Goal: Task Accomplishment & Management: Complete application form

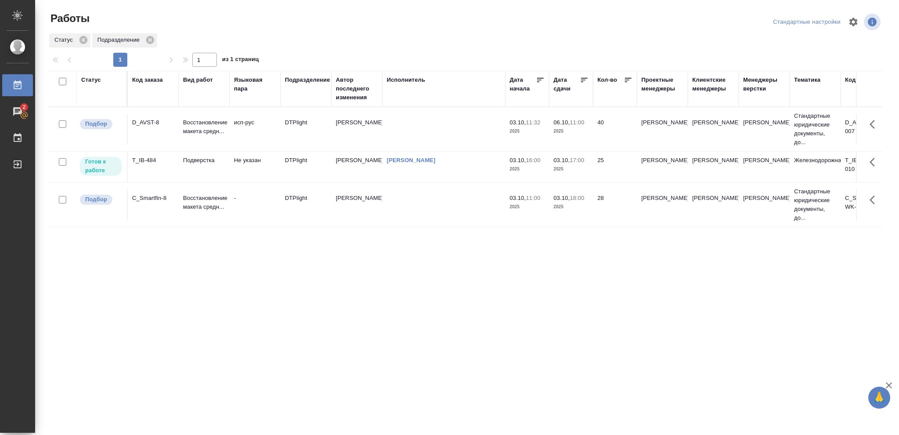
click at [517, 176] on td "03.10, 16:00 2025" at bounding box center [527, 166] width 44 height 31
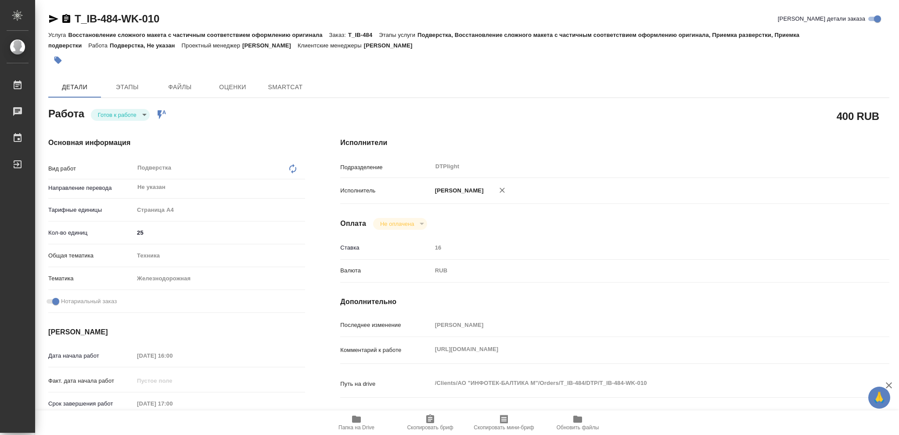
type textarea "x"
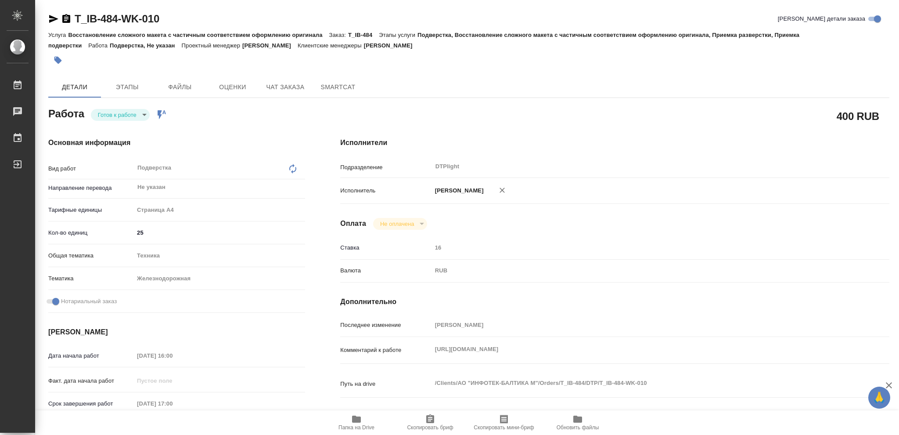
type textarea "x"
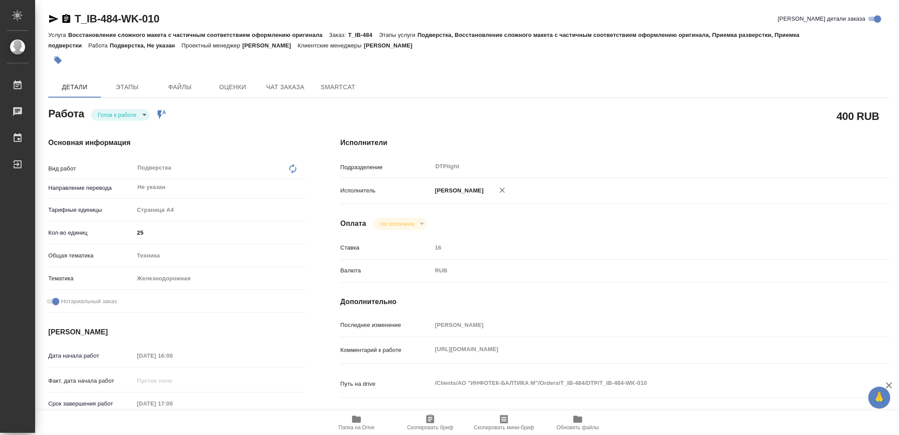
type textarea "x"
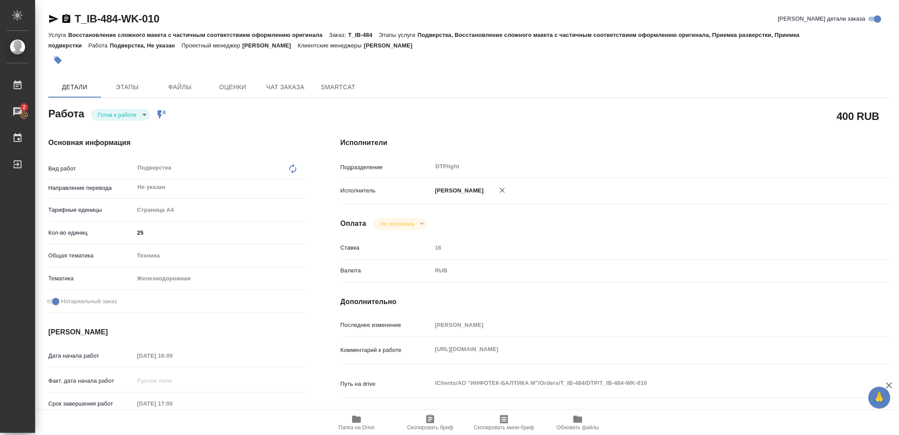
type textarea "x"
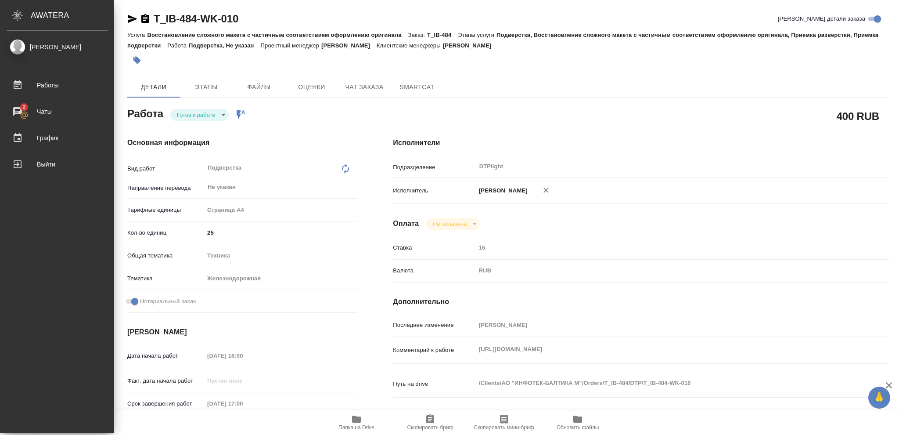
type textarea "x"
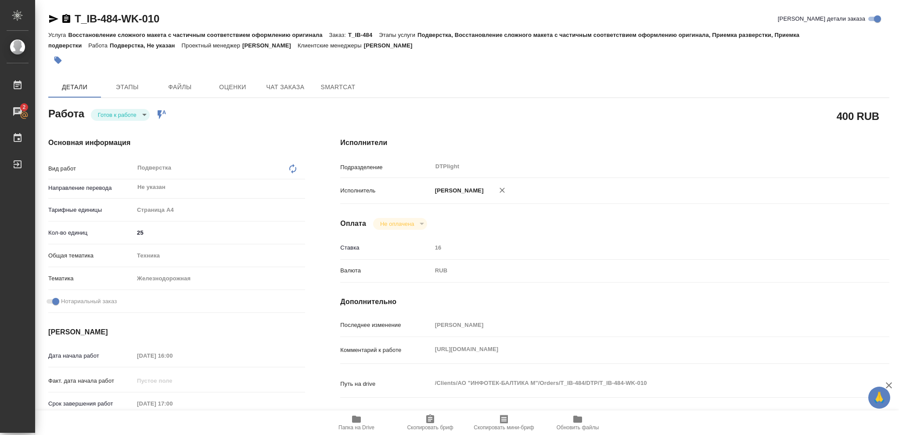
type textarea "x"
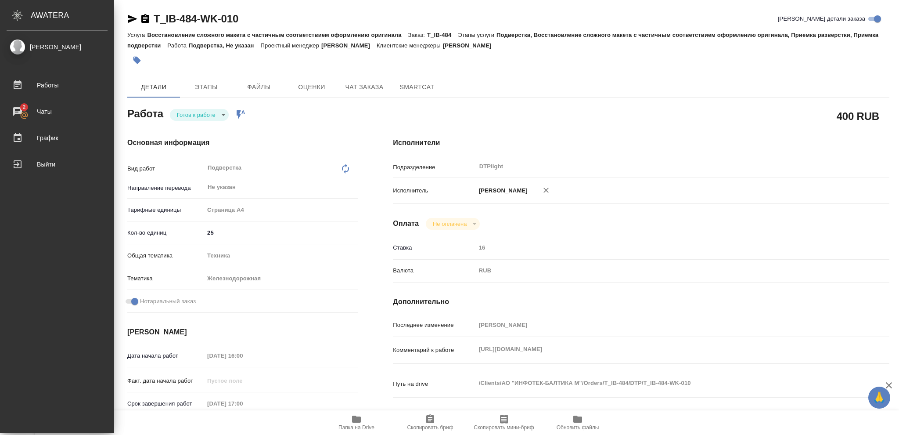
type textarea "x"
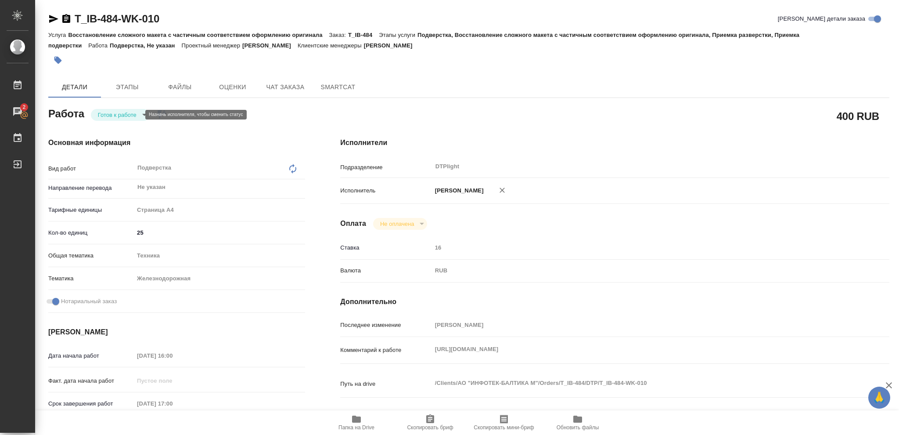
click at [137, 115] on body "🙏 .cls-1 fill:#fff; AWATERA Vasileva Olga Работы 2 Чаты График Выйти T_IB-484-W…" at bounding box center [449, 217] width 899 height 435
click at [125, 114] on button "В работе" at bounding box center [112, 115] width 29 height 10
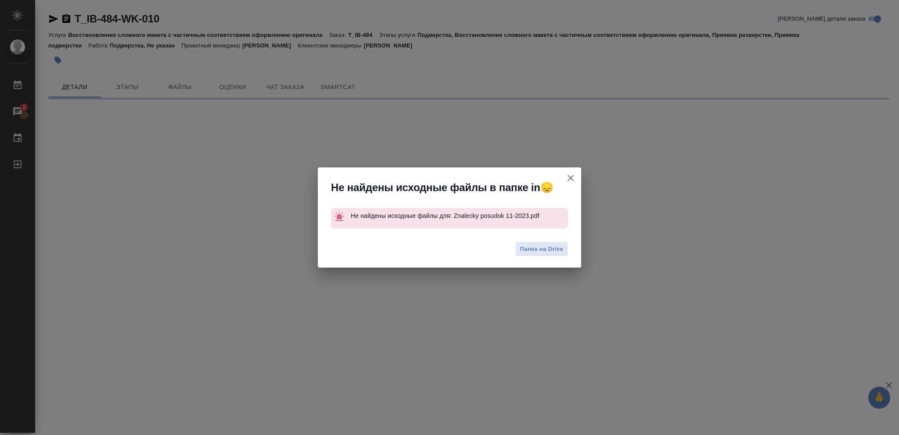
drag, startPoint x: 566, startPoint y: 358, endPoint x: 504, endPoint y: 344, distance: 64.0
click at [485, 354] on div "Не найдены исходные файлы в папке in😞 Не найдены исходные файлы для: Znalecky p…" at bounding box center [449, 217] width 899 height 435
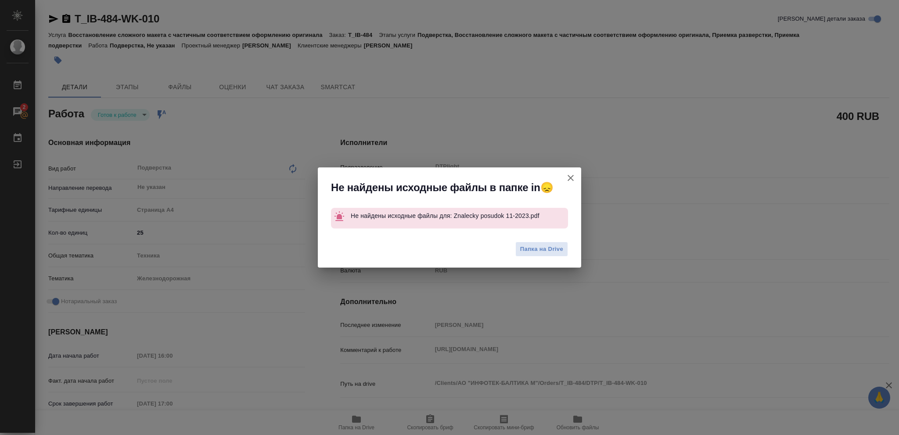
type textarea "x"
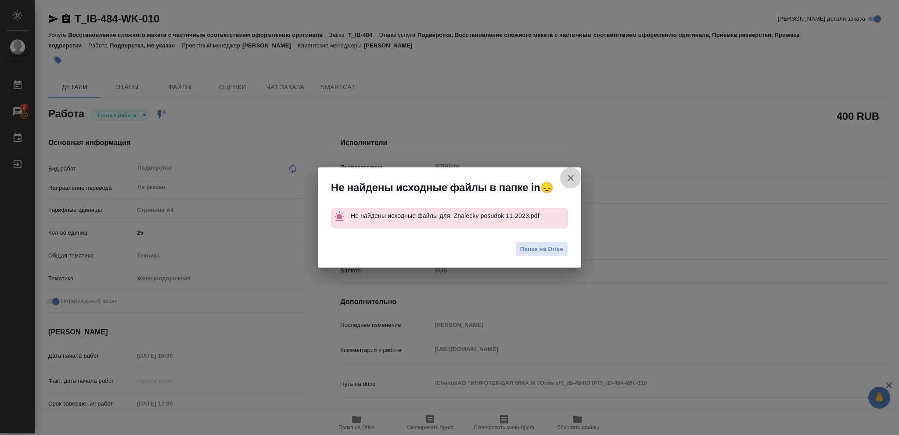
click at [572, 176] on icon "button" at bounding box center [571, 178] width 6 height 6
type textarea "x"
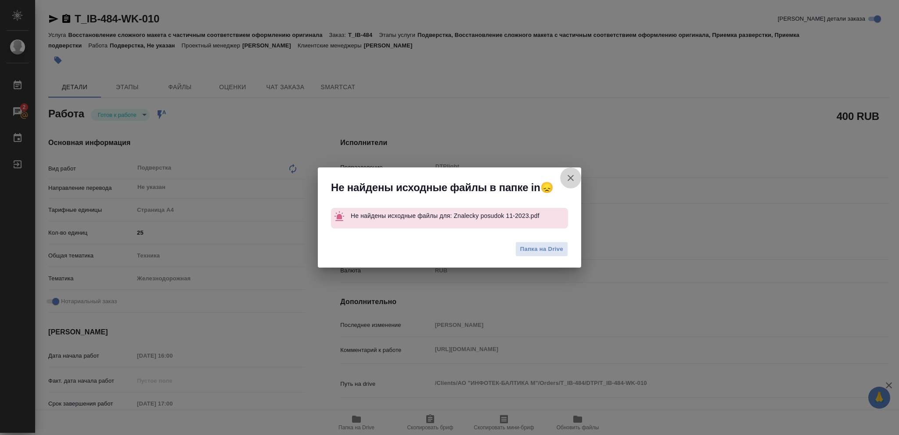
type textarea "x"
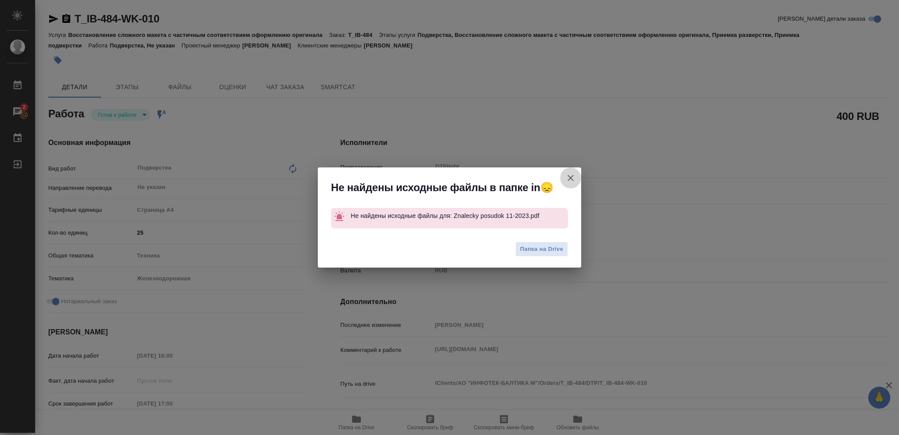
type textarea "x"
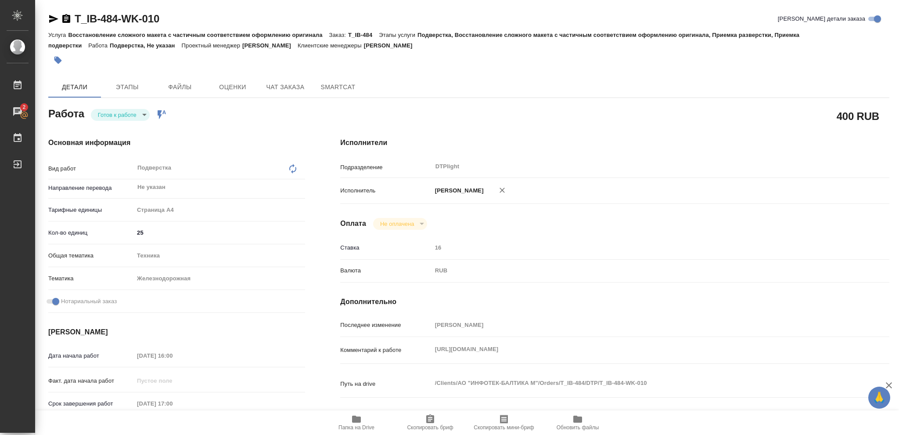
type textarea "x"
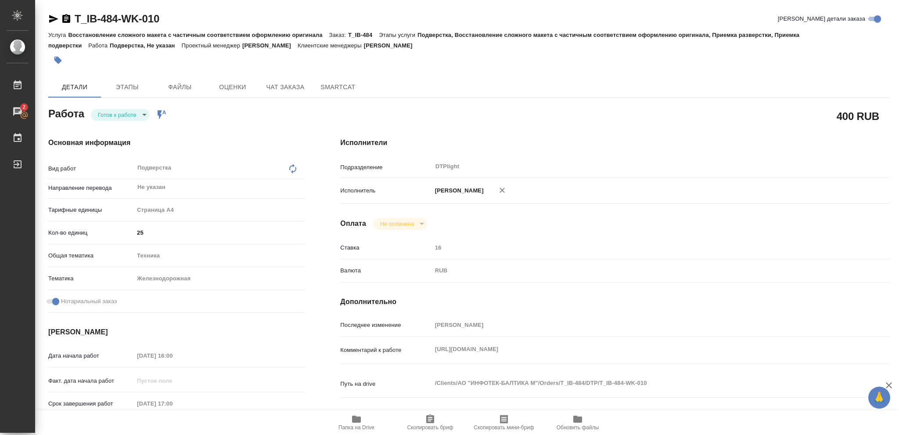
click at [54, 18] on icon "button" at bounding box center [53, 19] width 9 height 8
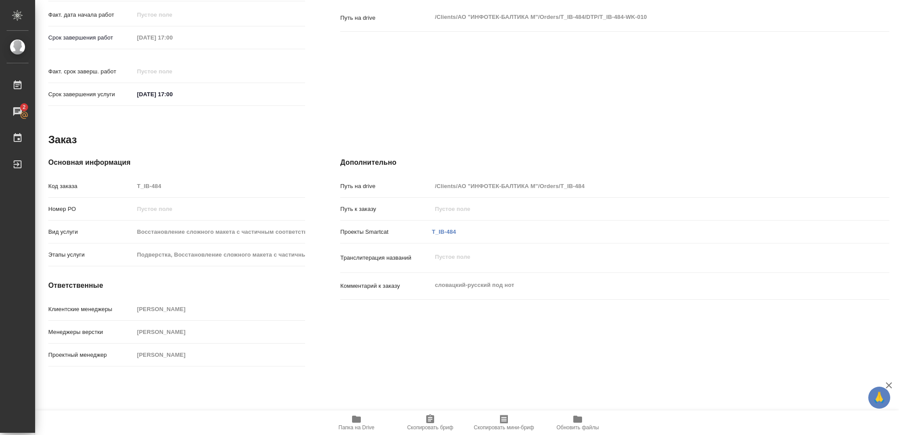
scroll to position [73, 0]
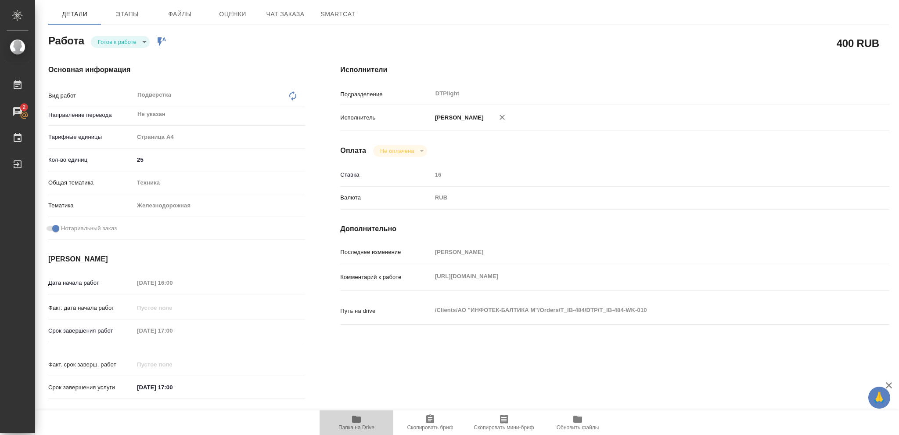
click at [355, 412] on button "Папка на Drive" at bounding box center [357, 422] width 74 height 25
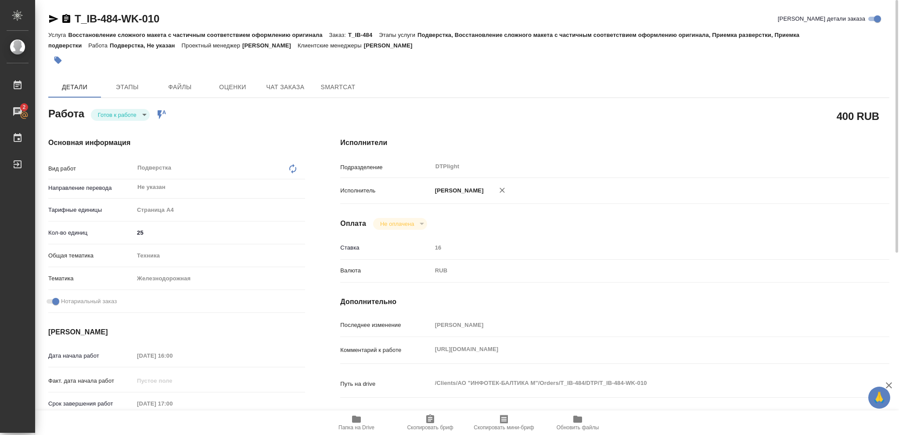
click at [137, 116] on body "🙏 .cls-1 fill:#fff; AWATERA Vasileva Olga Работы 2 Чаты График Выйти T_IB-484-W…" at bounding box center [449, 217] width 899 height 435
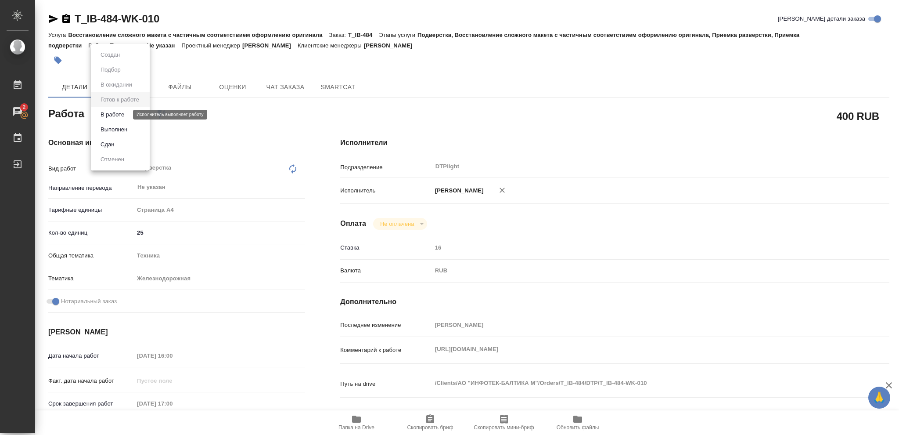
click at [126, 115] on button "В работе" at bounding box center [112, 115] width 29 height 10
type textarea "x"
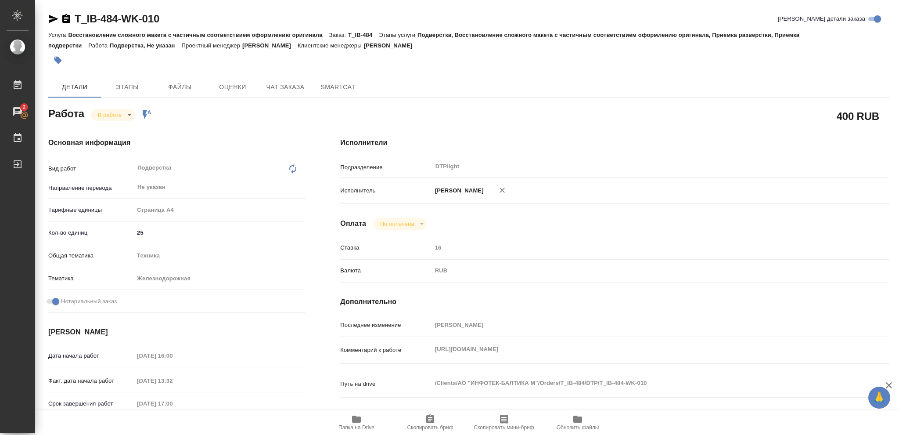
type textarea "x"
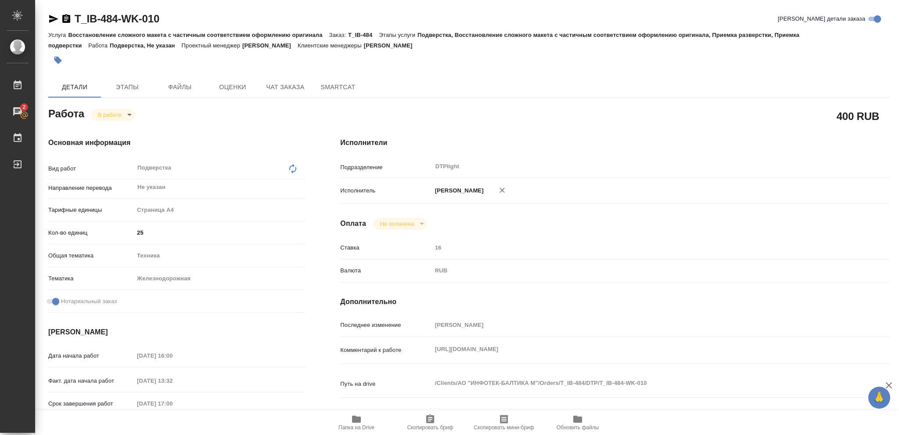
type textarea "x"
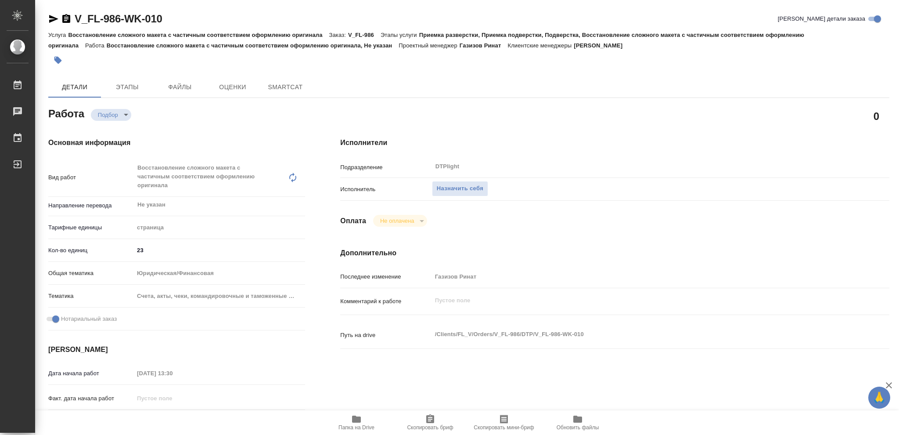
type textarea "x"
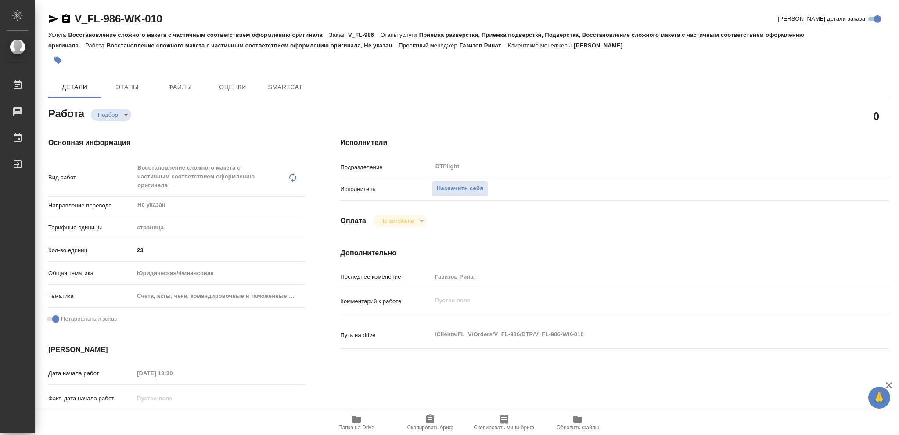
type textarea "x"
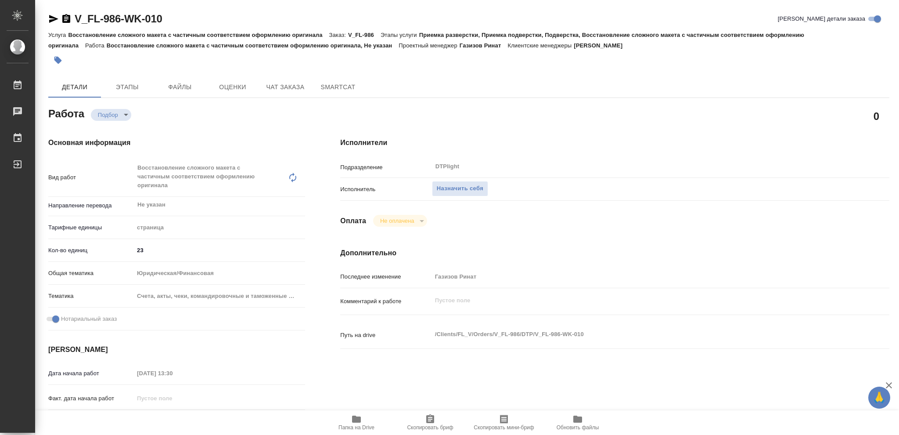
click at [353, 421] on icon "button" at bounding box center [356, 418] width 9 height 7
type textarea "x"
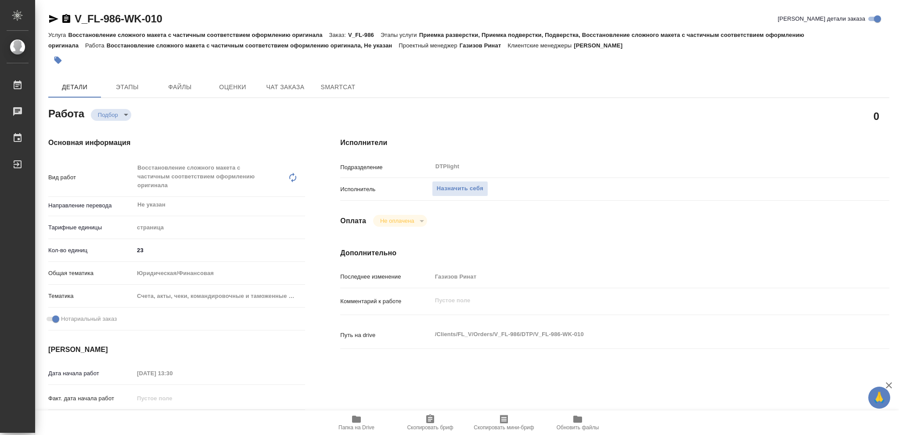
type textarea "x"
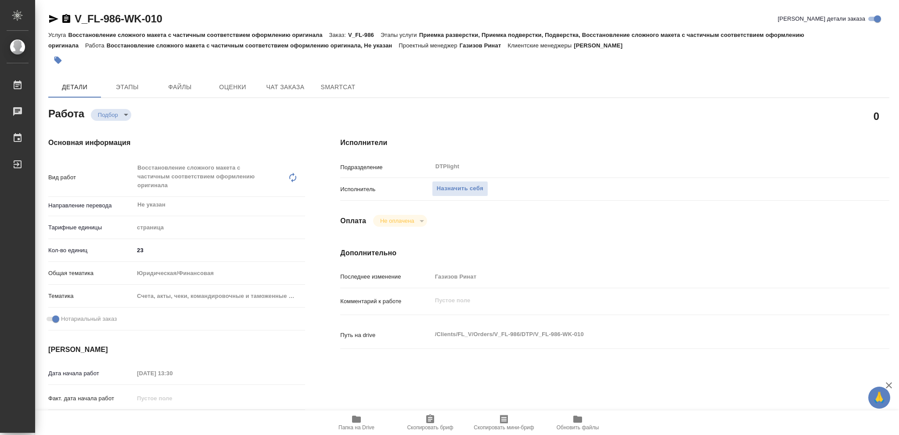
type textarea "x"
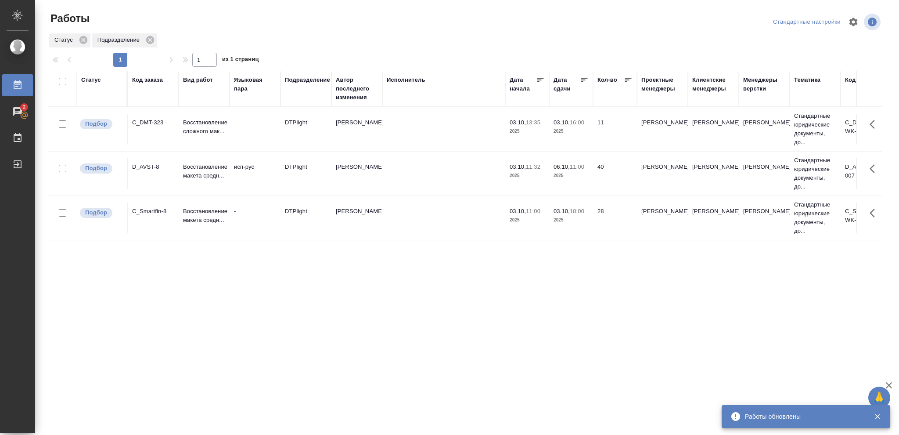
click at [97, 83] on div "Статус" at bounding box center [91, 80] width 20 height 9
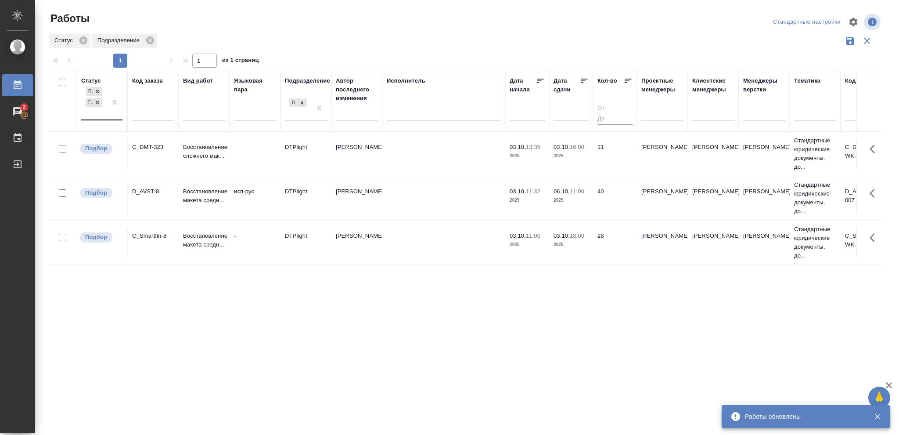
click at [102, 115] on div "Подбор Готов к работе" at bounding box center [93, 102] width 25 height 34
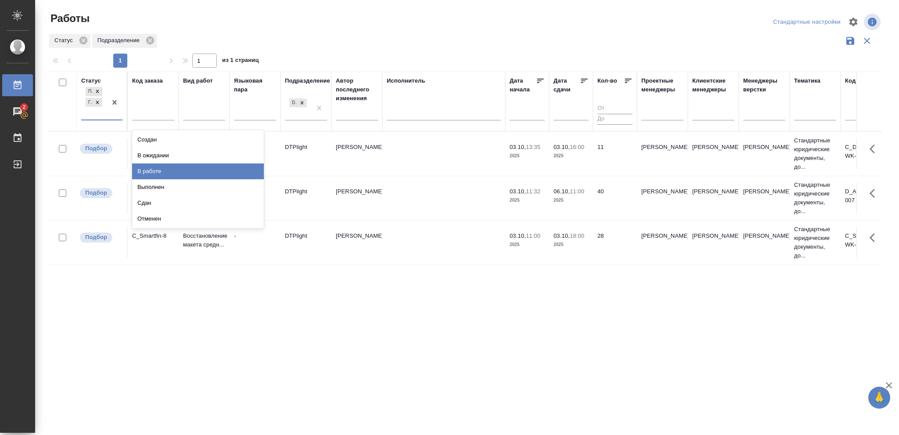
drag, startPoint x: 151, startPoint y: 166, endPoint x: 447, endPoint y: 104, distance: 303.1
click at [151, 166] on div "В работе" at bounding box center [198, 171] width 132 height 16
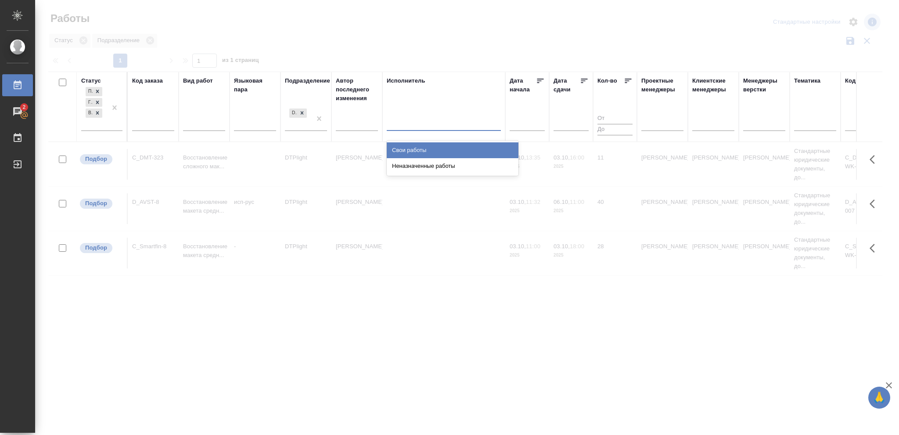
click at [423, 125] on div at bounding box center [444, 121] width 114 height 13
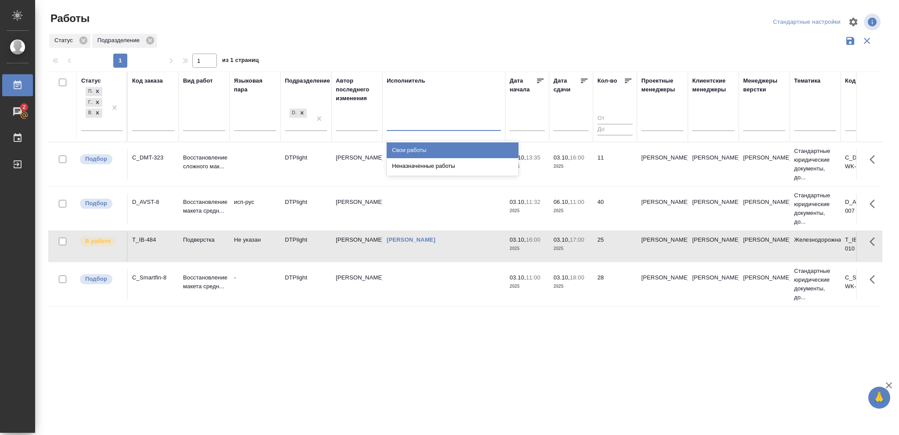
click at [410, 147] on div "Свои работы" at bounding box center [453, 150] width 132 height 16
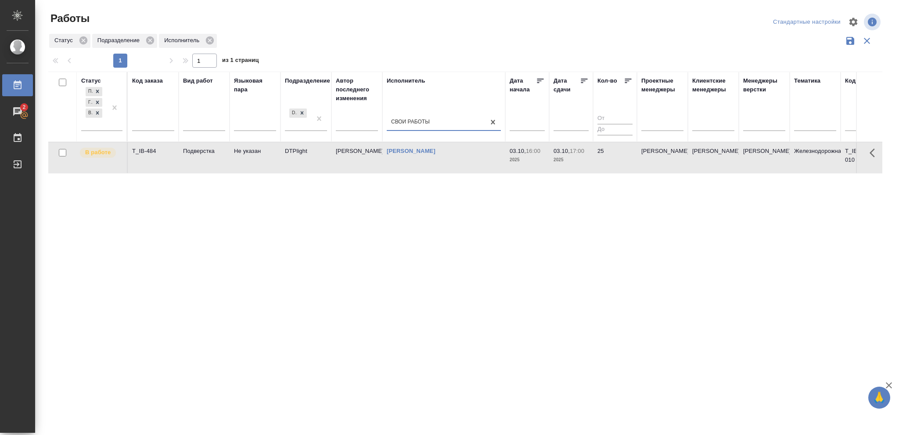
click at [579, 173] on div "Статус Подбор Готов к работе В работе Код заказа Вид работ Языковая пара Подраз…" at bounding box center [465, 230] width 834 height 316
click at [581, 163] on p "2025" at bounding box center [571, 159] width 35 height 9
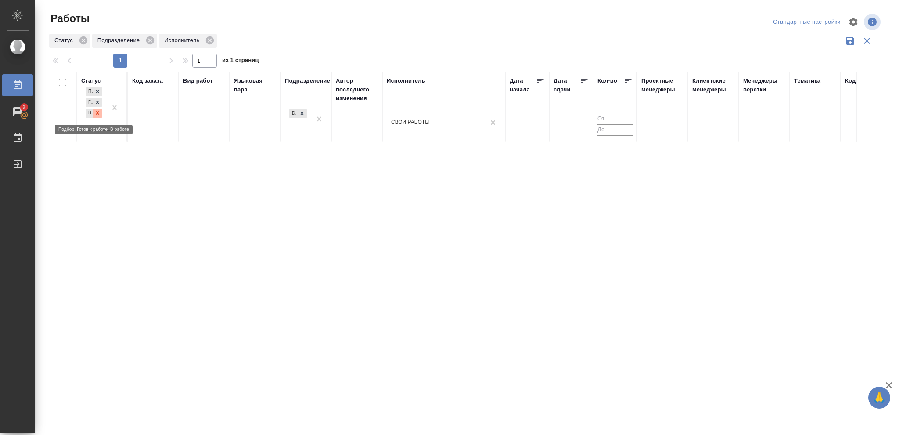
click at [99, 113] on icon at bounding box center [97, 113] width 3 height 3
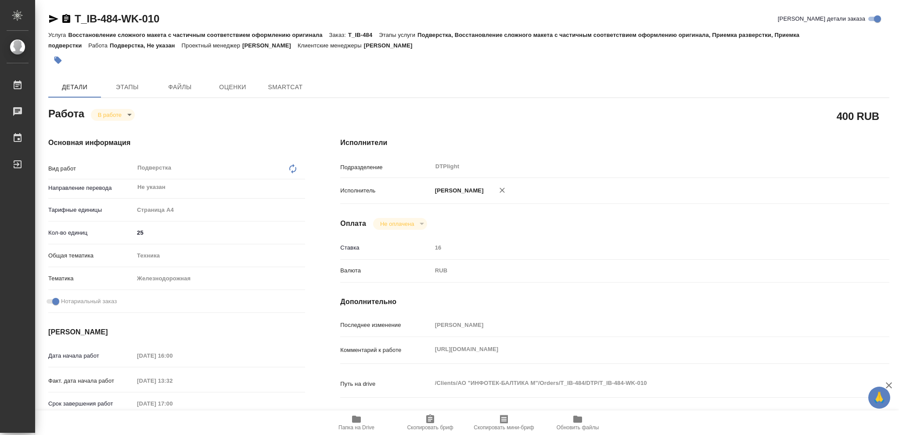
type textarea "x"
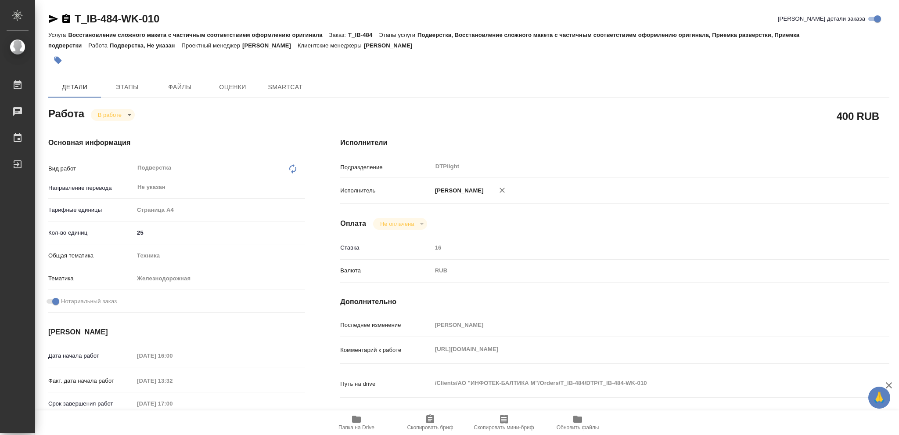
type textarea "x"
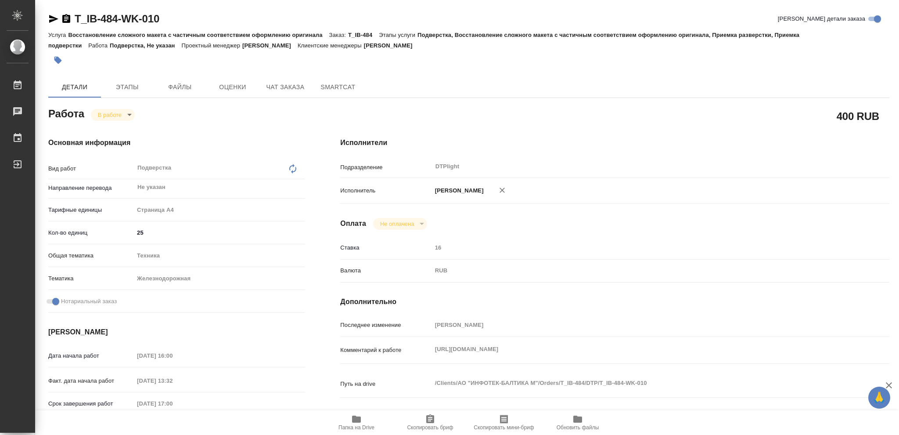
type textarea "x"
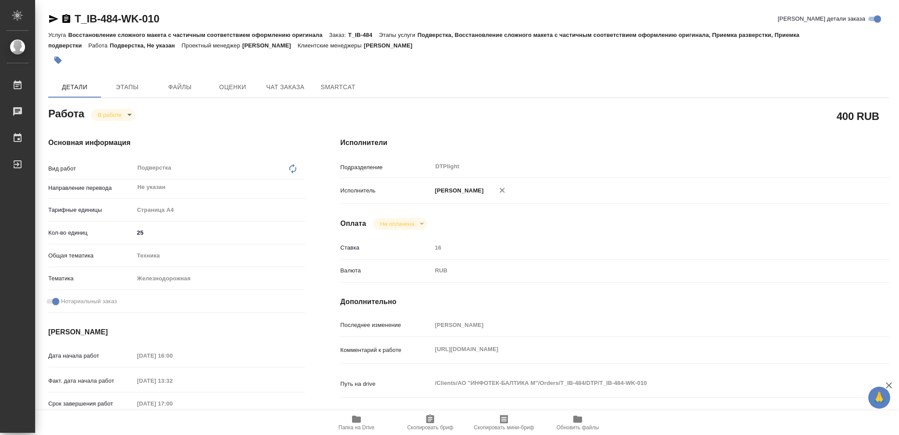
type textarea "x"
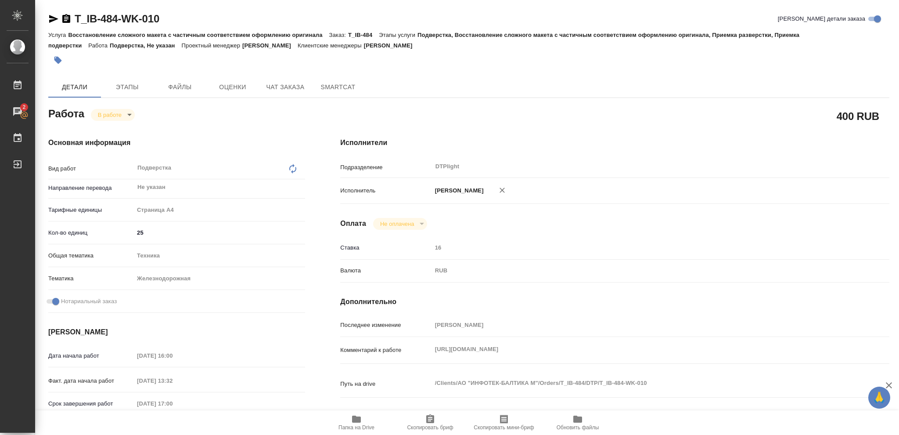
click at [360, 421] on icon "button" at bounding box center [356, 418] width 9 height 7
click at [108, 115] on body "🙏 .cls-1 fill:#fff; AWATERA [PERSON_NAME] 2 Чаты График Выйти T_IB-484-WK-010 К…" at bounding box center [449, 217] width 899 height 435
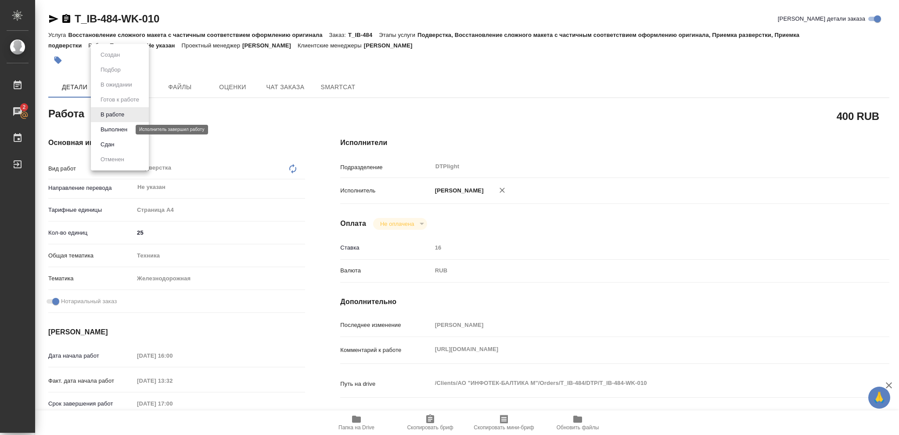
click at [111, 126] on button "Выполнен" at bounding box center [114, 130] width 32 height 10
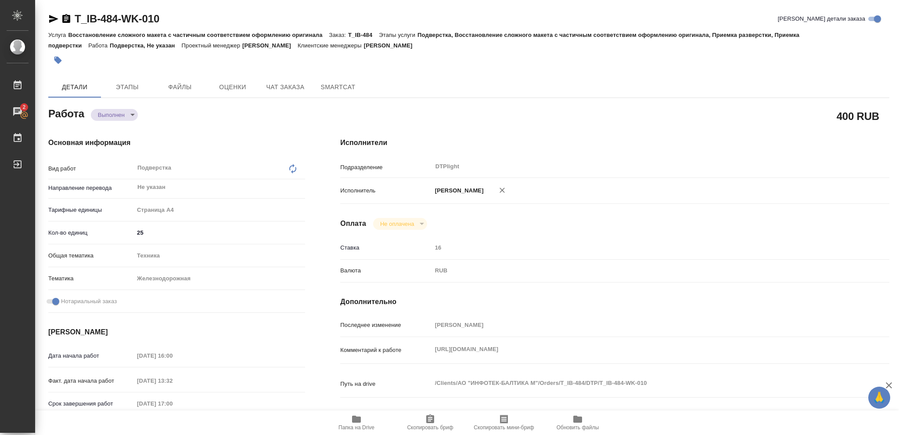
type textarea "x"
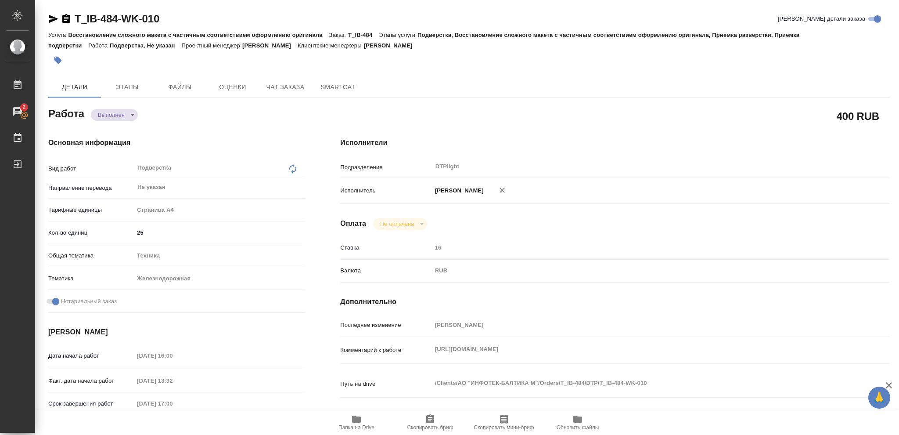
type textarea "x"
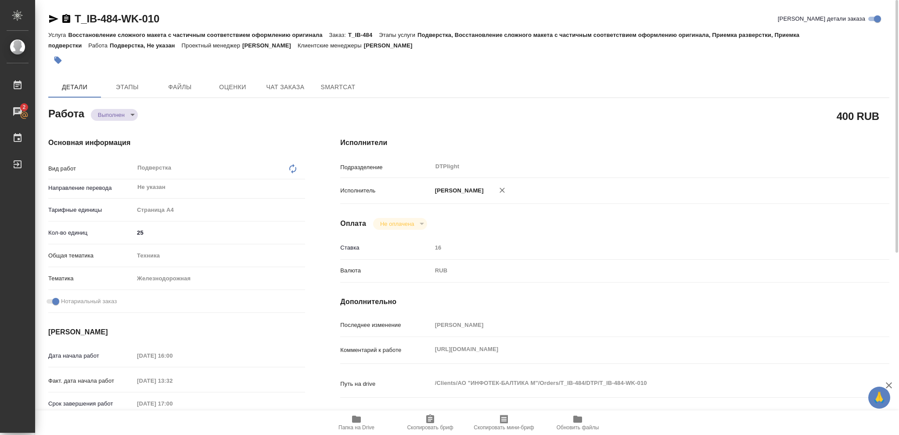
type textarea "x"
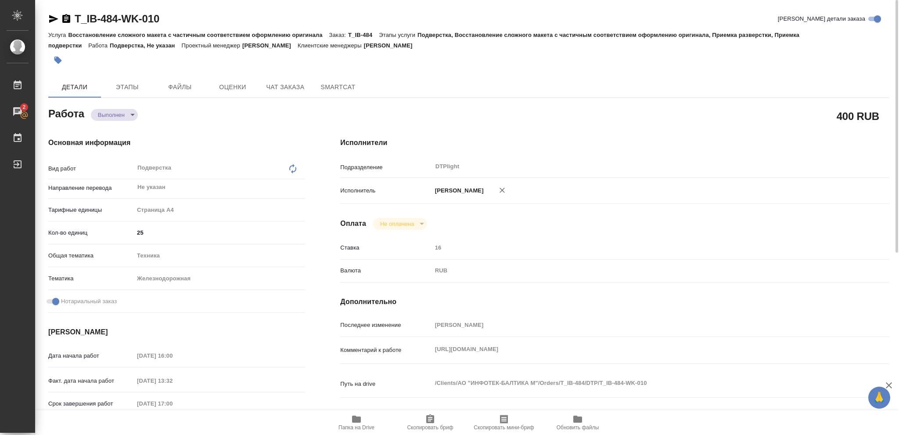
click at [54, 19] on icon "button" at bounding box center [53, 19] width 11 height 11
